Goal: Check status

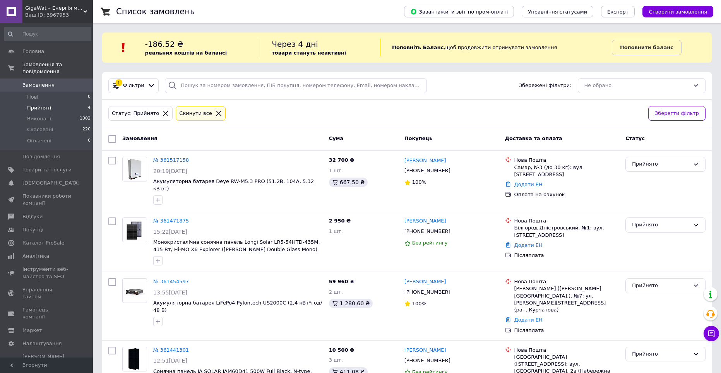
click at [163, 135] on div "Замовлення" at bounding box center [222, 139] width 207 height 14
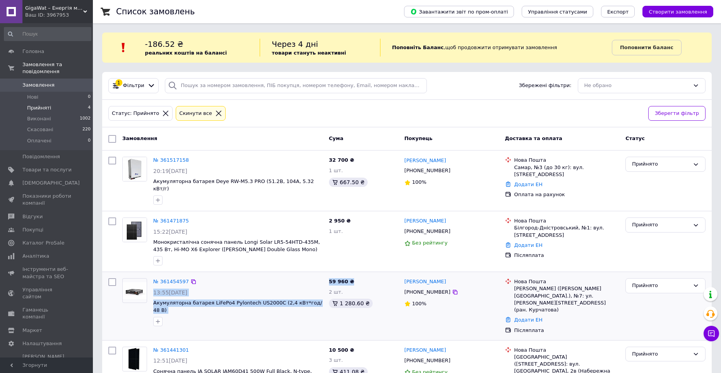
drag, startPoint x: 349, startPoint y: 276, endPoint x: 324, endPoint y: 275, distance: 24.0
click at [324, 275] on div "№ 361454597 13:55, 11.09.2025 Акумуляторна батарея LiFePo4 Pylontech US2000C (2…" at bounding box center [407, 306] width 604 height 62
click at [367, 275] on div "59 960 ₴ 2 шт. 1 280.60 ₴" at bounding box center [364, 306] width 76 height 62
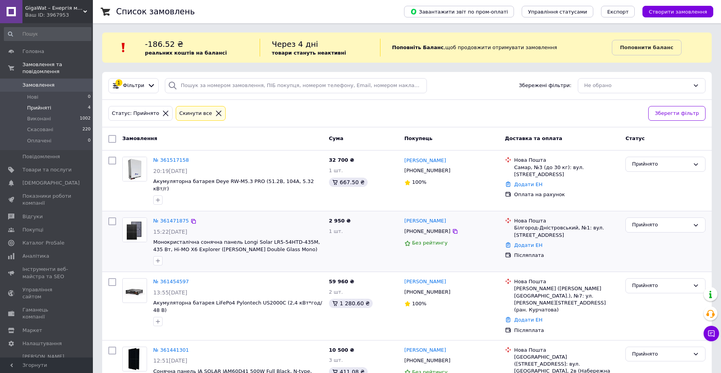
drag, startPoint x: 486, startPoint y: 215, endPoint x: 455, endPoint y: 221, distance: 31.5
click at [486, 217] on div "[PERSON_NAME]" at bounding box center [452, 221] width 96 height 9
click at [331, 129] on div "Замовлення Cума Покупець Доставка та оплата Статус" at bounding box center [407, 138] width 610 height 23
